Goal: Book appointment/travel/reservation

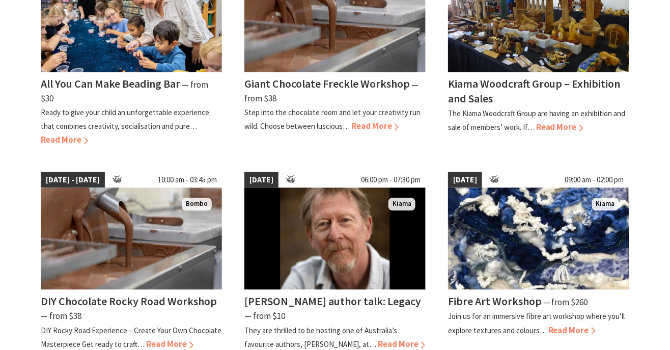
scroll to position [588, 0]
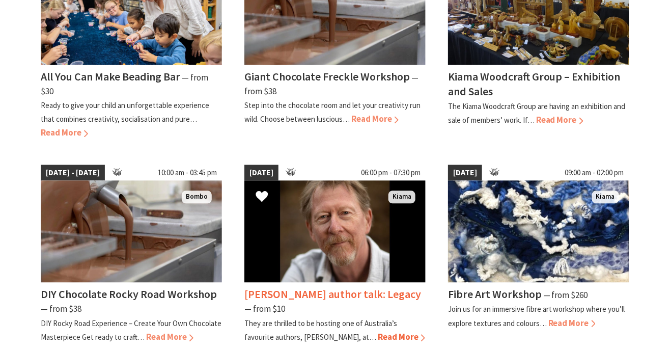
click at [396, 240] on img at bounding box center [334, 231] width 181 height 102
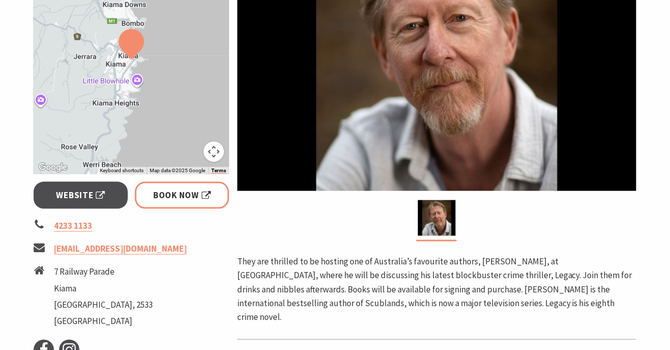
scroll to position [265, 0]
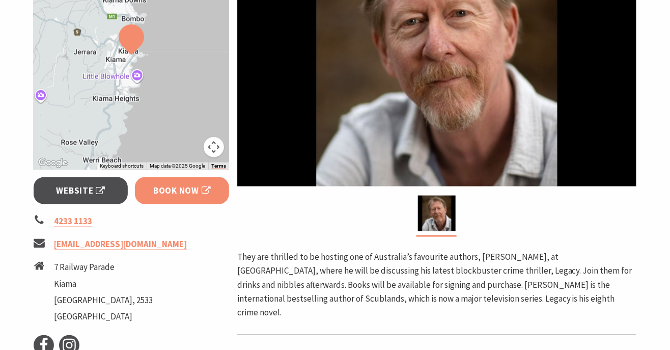
click at [178, 193] on span "Book Now" at bounding box center [182, 191] width 58 height 14
